Goal: Task Accomplishment & Management: Manage account settings

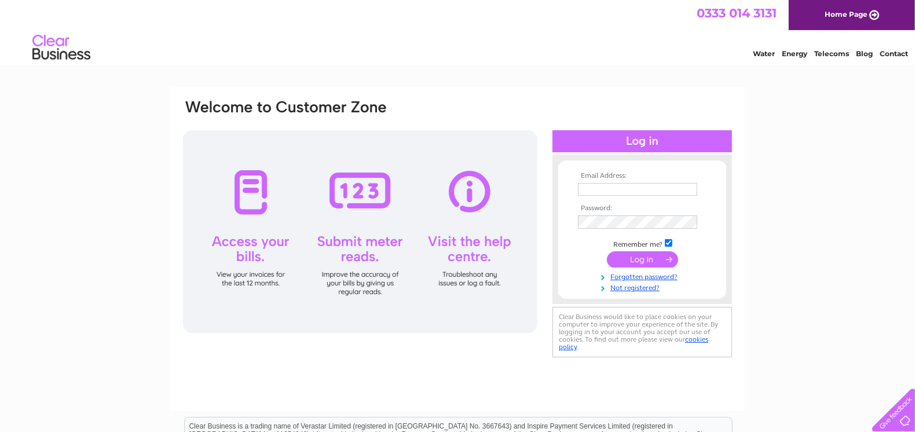
type input "avril@karimix.com"
click at [645, 255] on input "submit" at bounding box center [642, 259] width 71 height 16
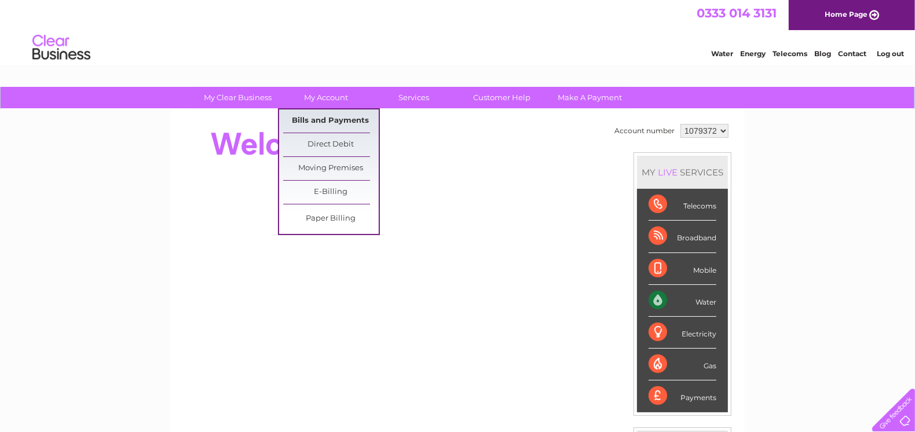
click at [324, 118] on link "Bills and Payments" at bounding box center [331, 120] width 96 height 23
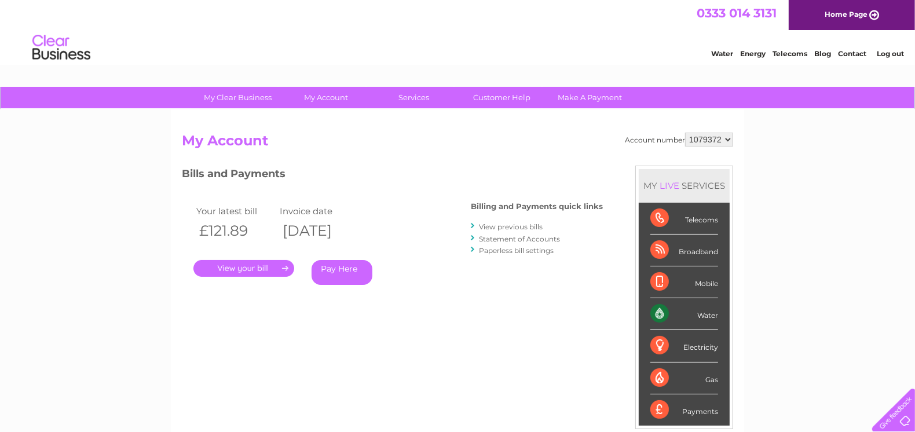
click at [254, 268] on link "." at bounding box center [243, 268] width 101 height 17
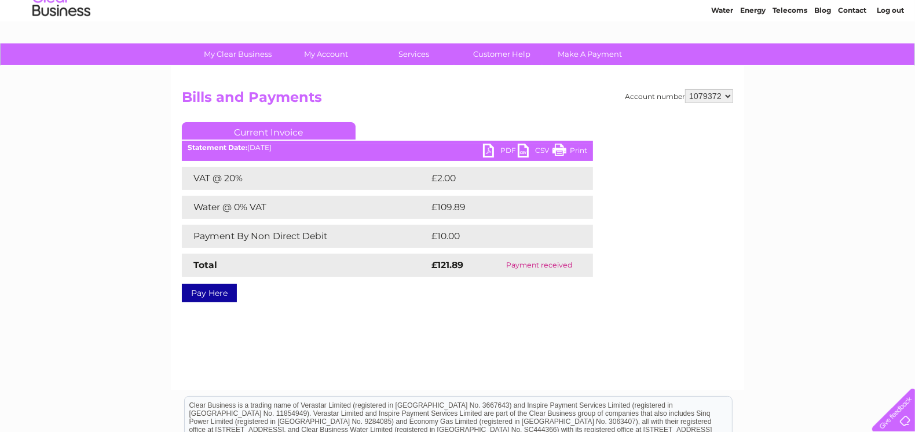
scroll to position [34, 0]
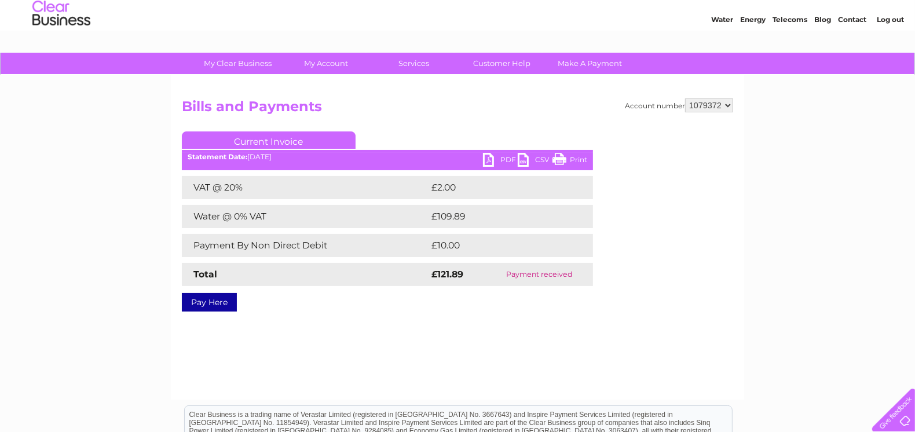
click at [488, 156] on link "PDF" at bounding box center [500, 161] width 35 height 17
